Goal: Obtain resource: Download file/media

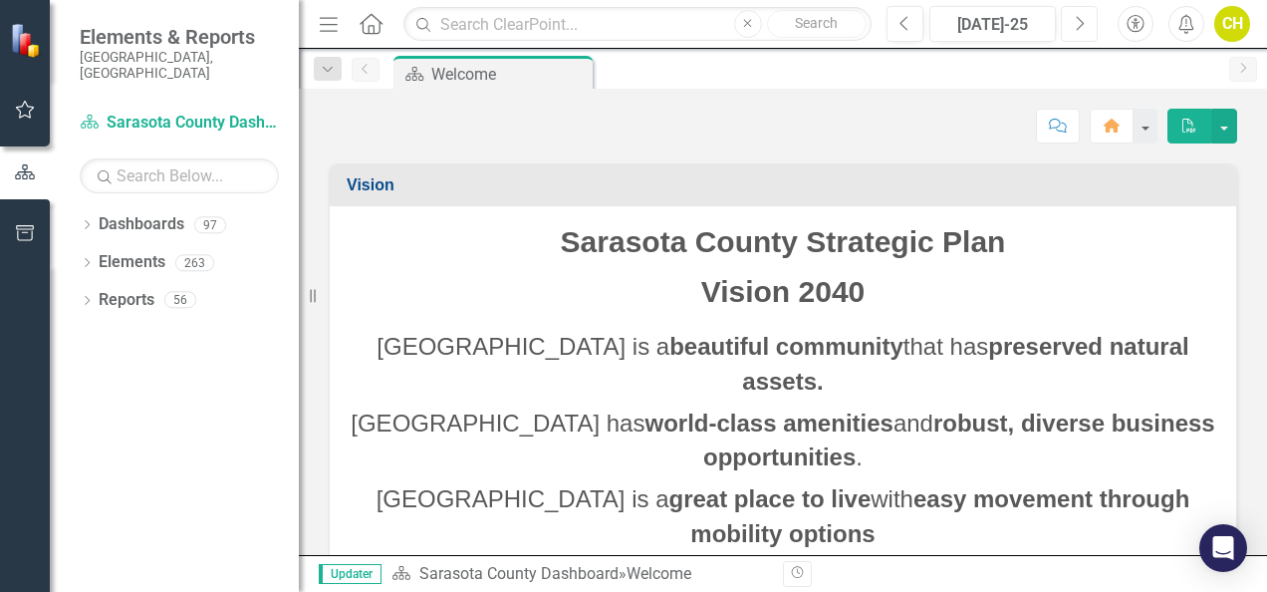
click at [1081, 18] on icon "Next" at bounding box center [1079, 24] width 11 height 18
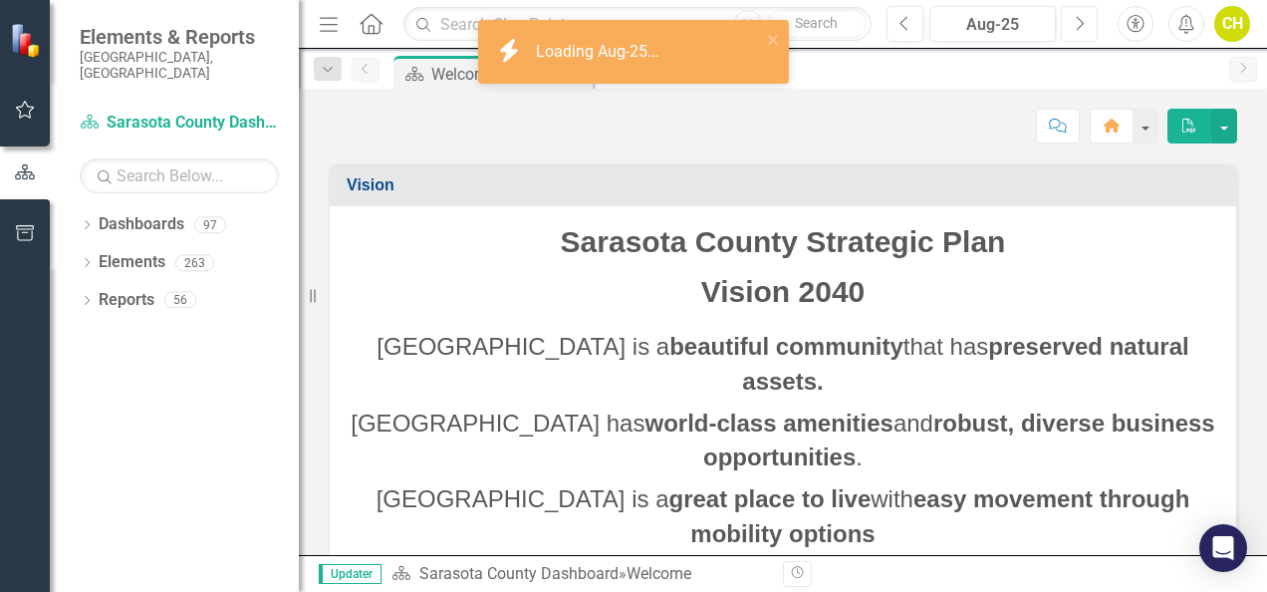
drag, startPoint x: 1081, startPoint y: 18, endPoint x: 1125, endPoint y: 170, distance: 158.8
click at [1125, 170] on div "Menu Home Search Close Search Previous Aug-25 Next Accessibility Alerts CH User…" at bounding box center [783, 296] width 968 height 592
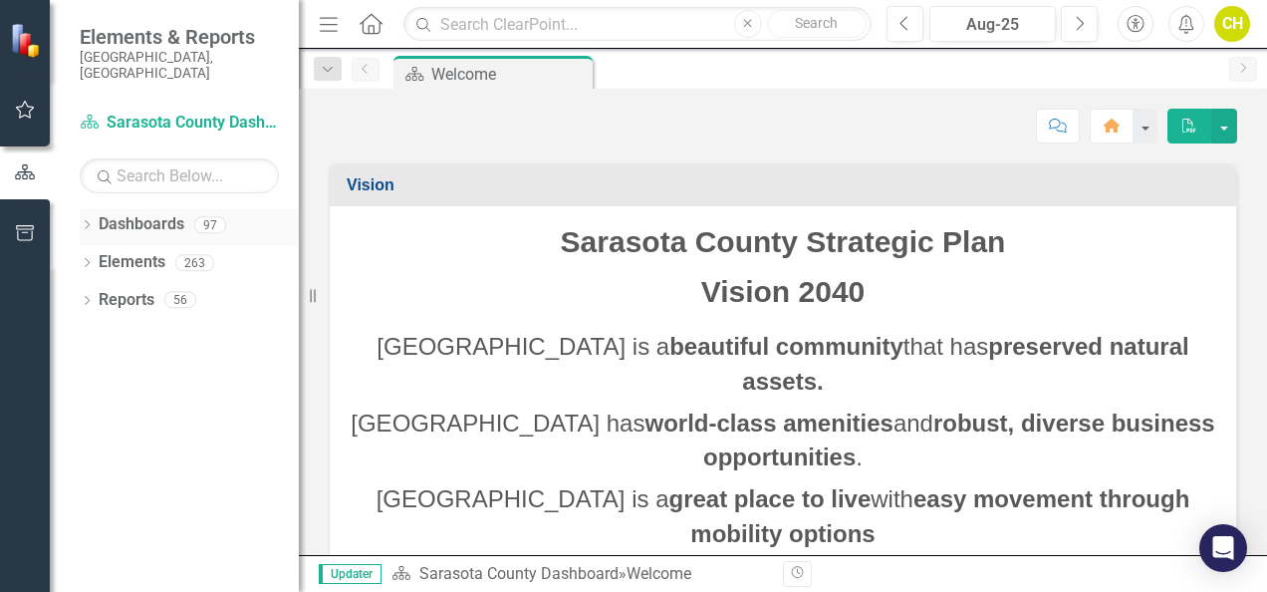
click at [89, 221] on icon "Dropdown" at bounding box center [87, 226] width 14 height 11
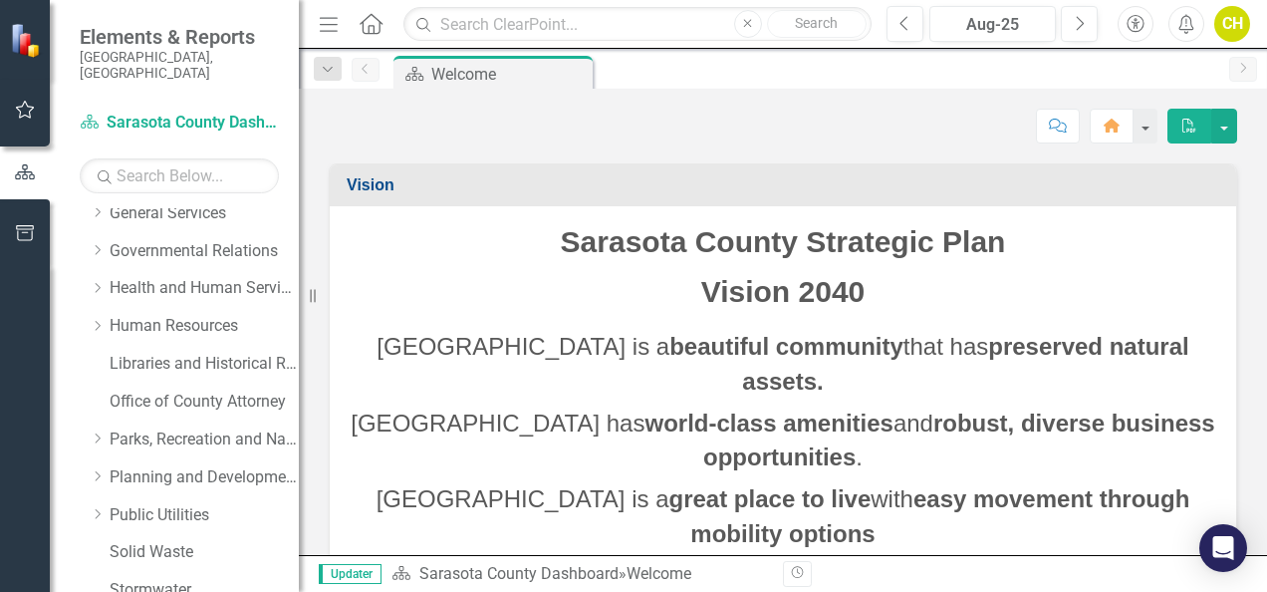
scroll to position [378, 0]
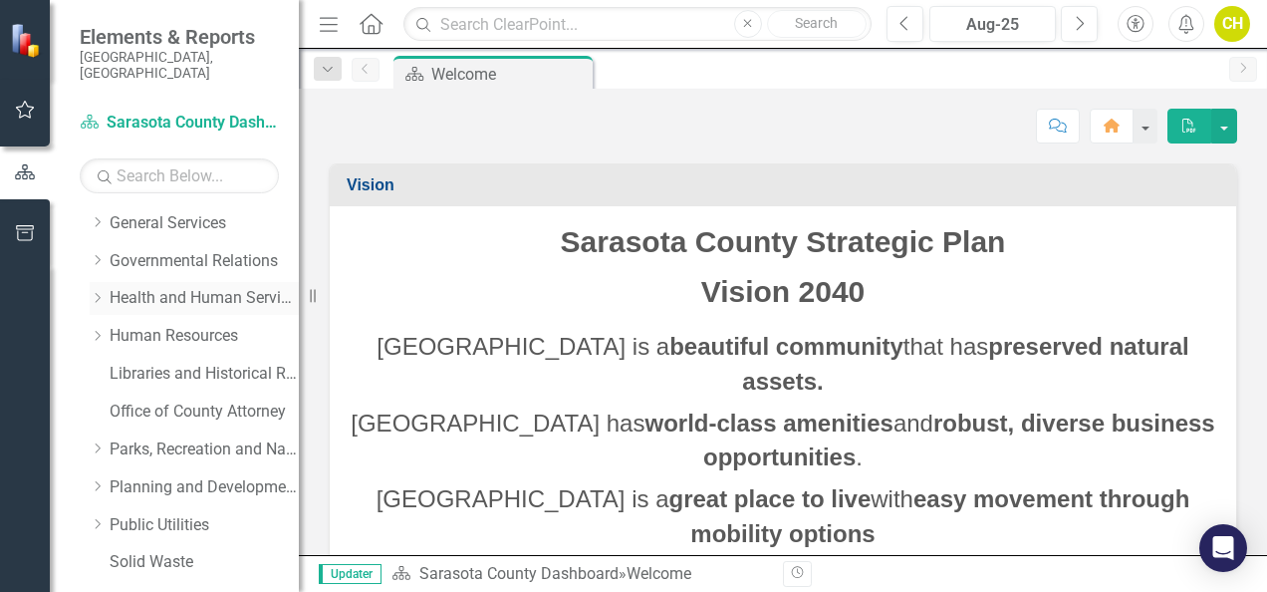
click at [155, 287] on link "Health and Human Services" at bounding box center [204, 298] width 189 height 23
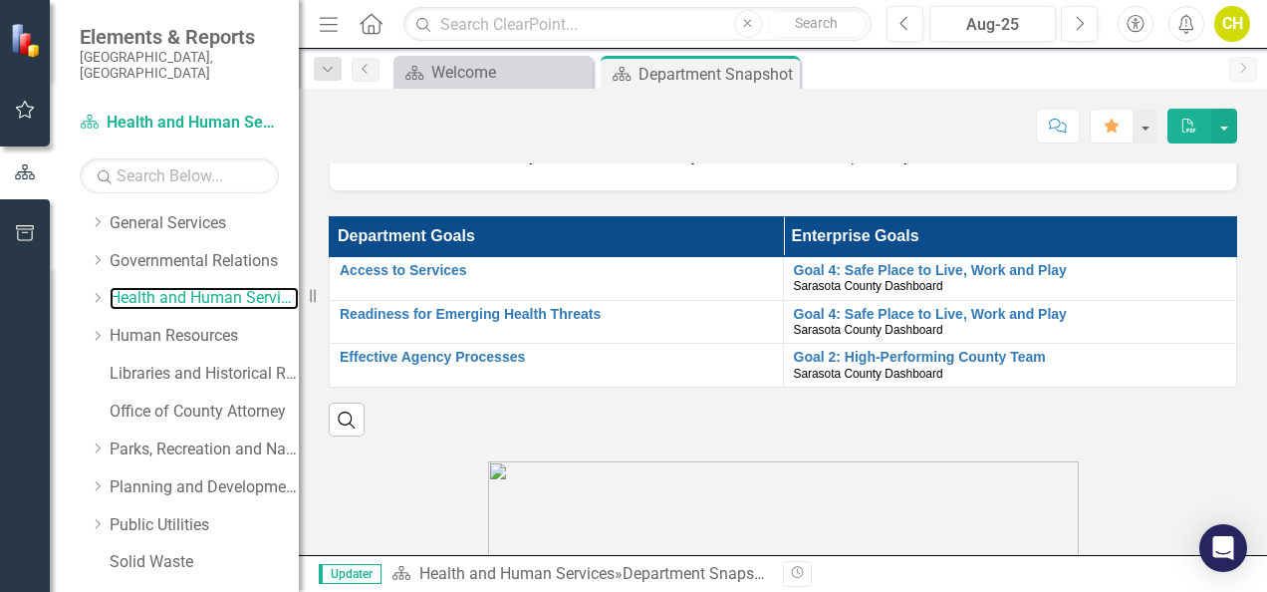
scroll to position [1871, 0]
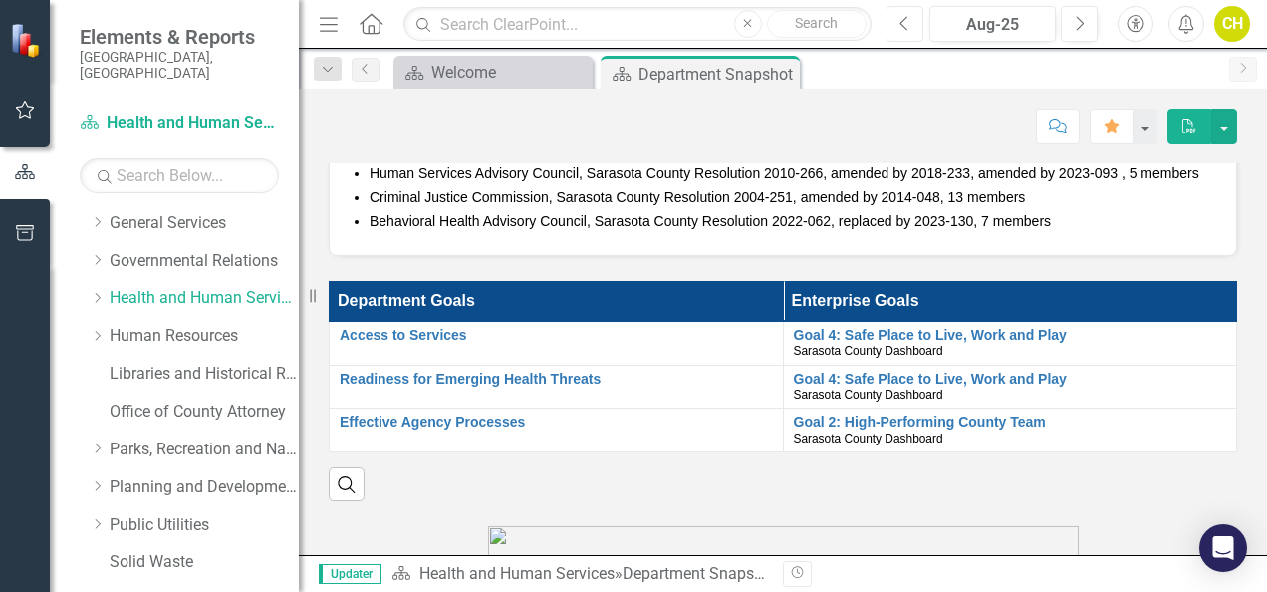
click at [900, 20] on icon "Previous" at bounding box center [904, 24] width 11 height 18
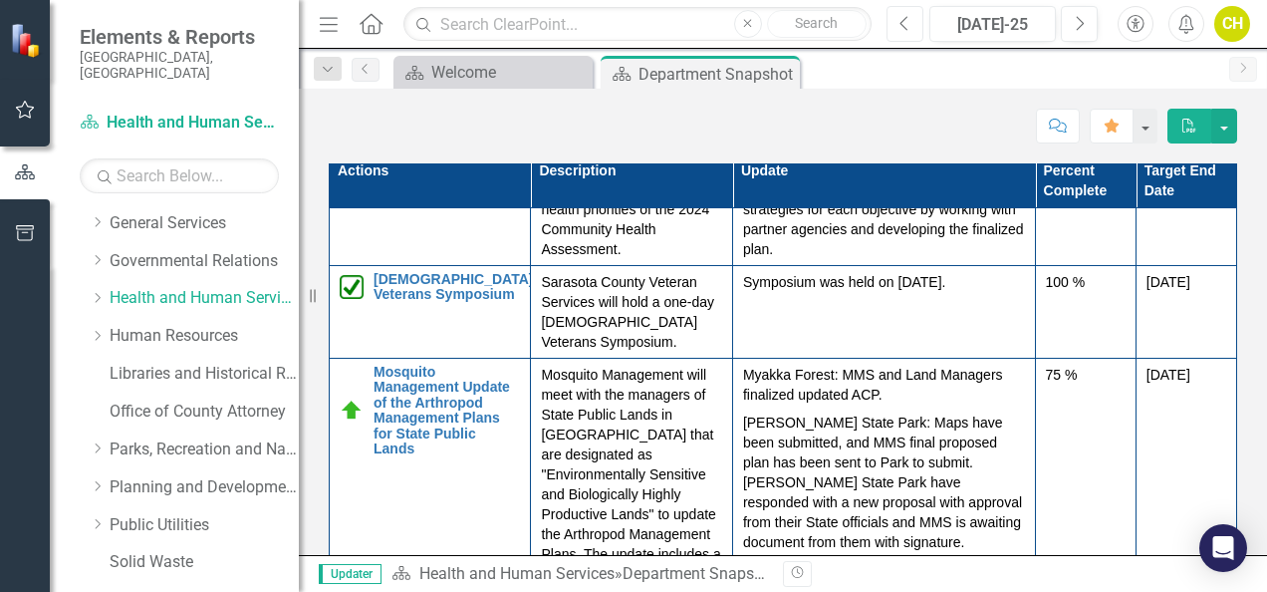
scroll to position [2432, 0]
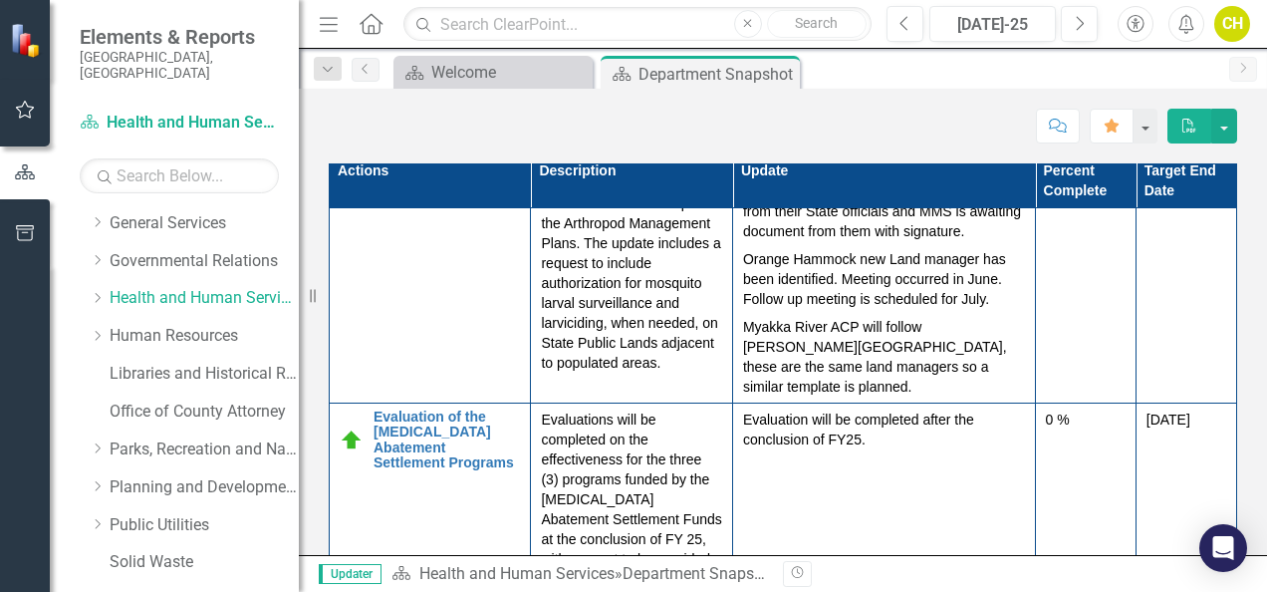
click at [1195, 119] on icon "PDF" at bounding box center [1189, 126] width 18 height 14
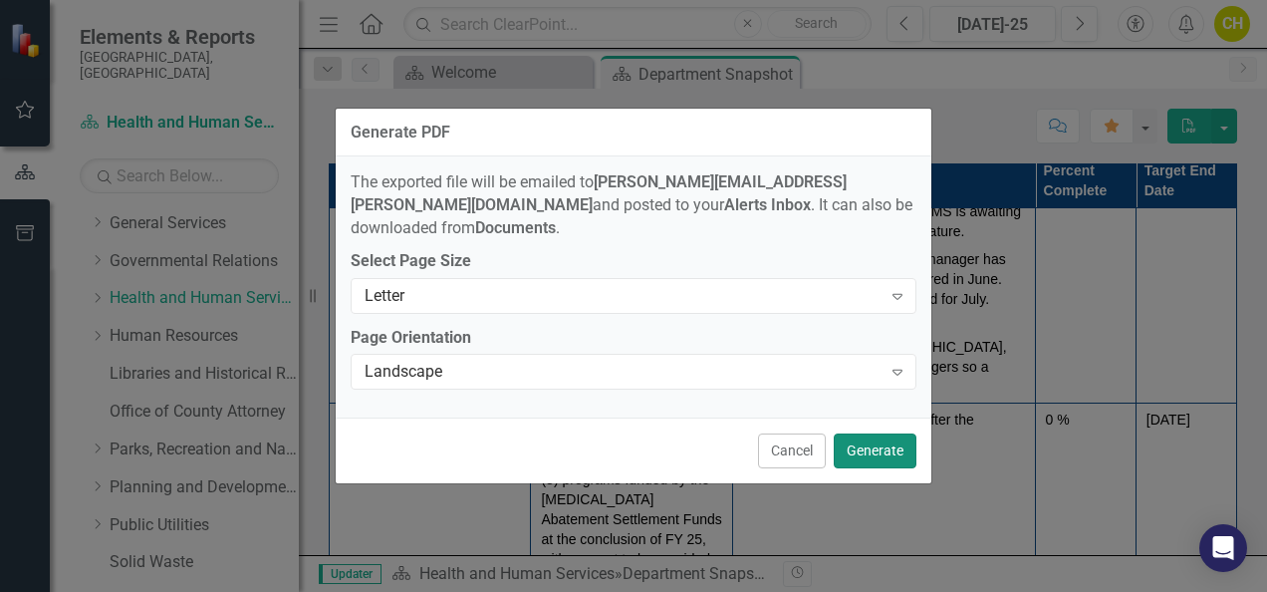
click at [884, 442] on button "Generate" at bounding box center [875, 450] width 83 height 35
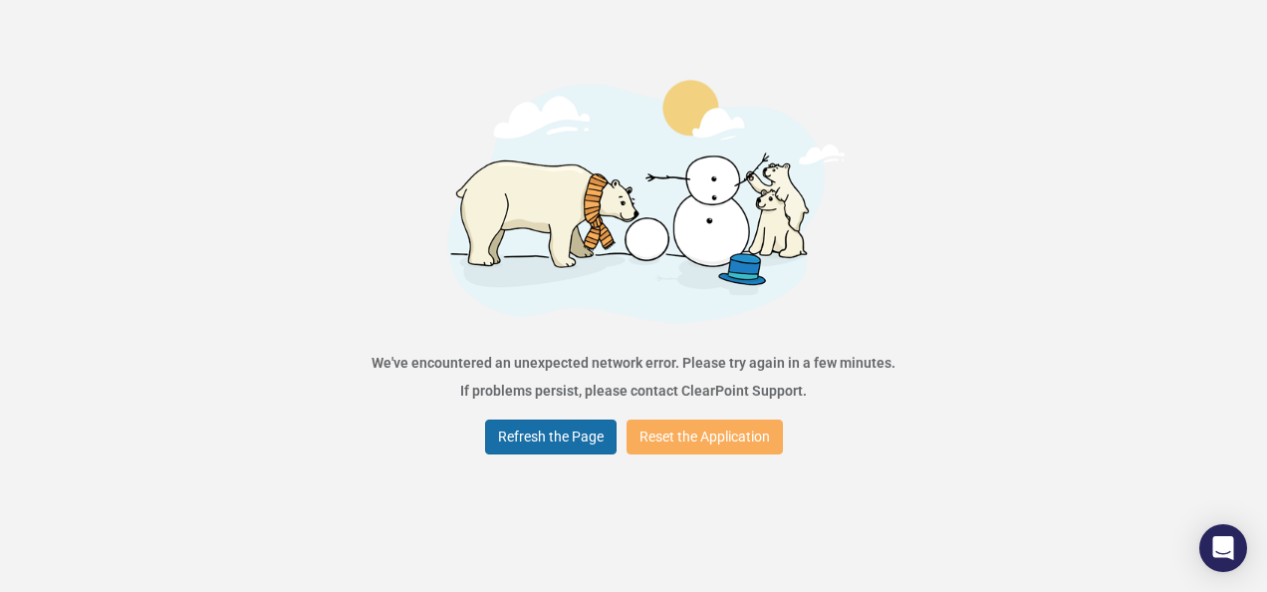
click at [560, 419] on button "Refresh the Page" at bounding box center [550, 436] width 131 height 35
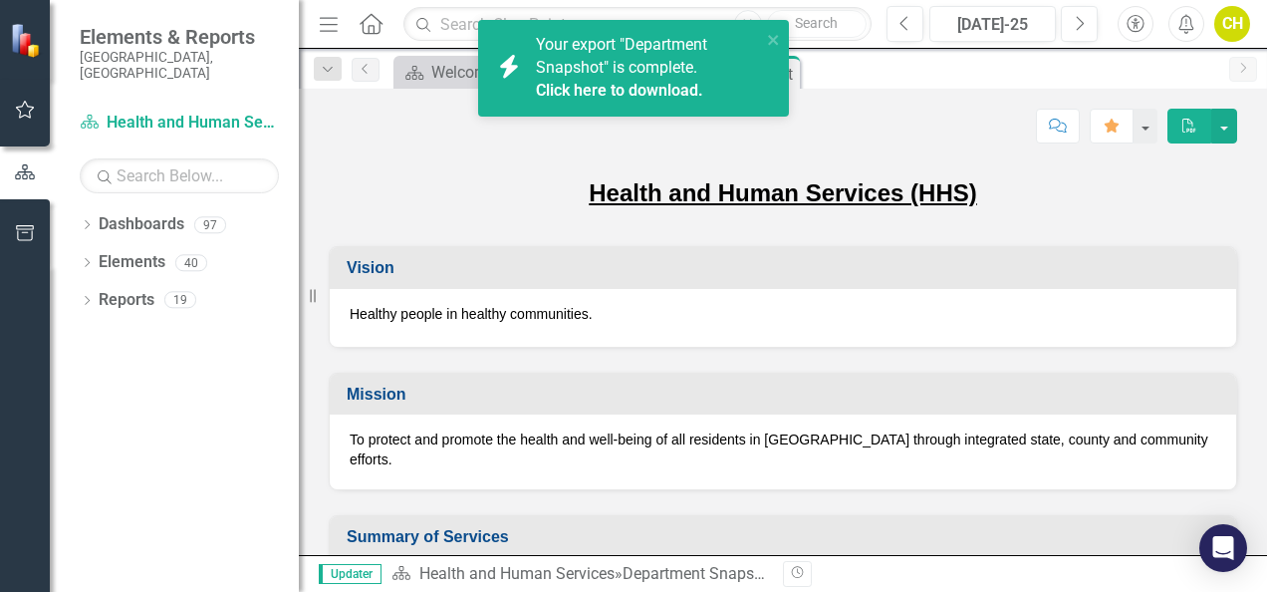
click at [624, 94] on link "Click here to download." at bounding box center [619, 90] width 167 height 19
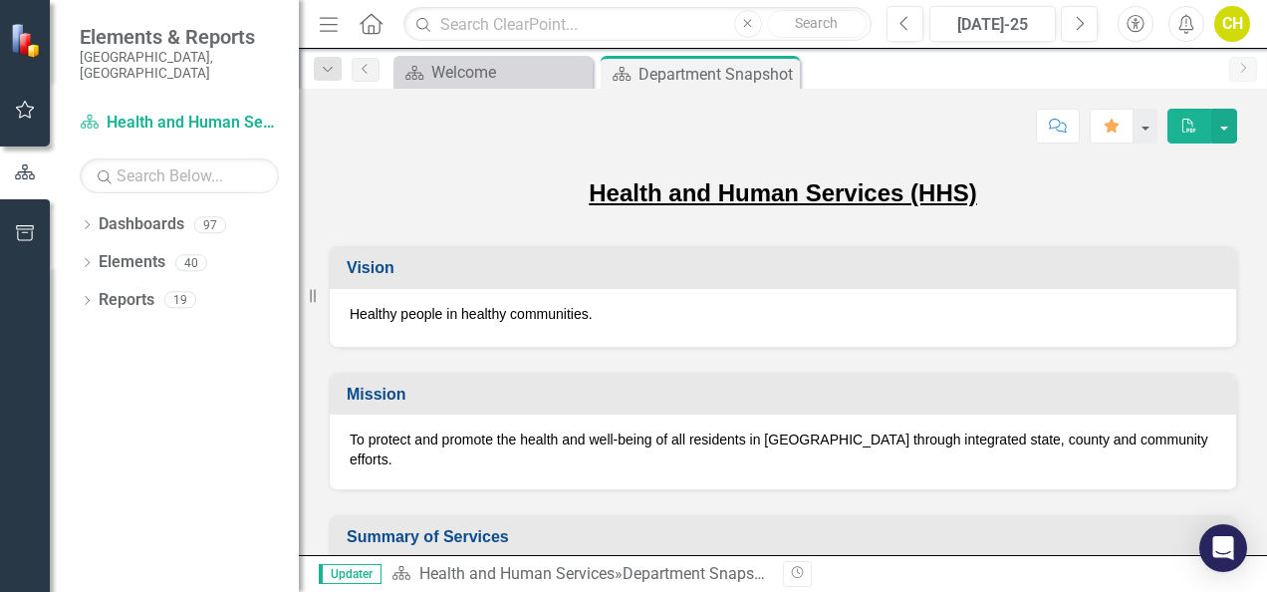
click at [633, 96] on div "Score: N/A [DATE]-25 Completed Comment Favorite PDF" at bounding box center [783, 119] width 968 height 60
